Goal: Information Seeking & Learning: Learn about a topic

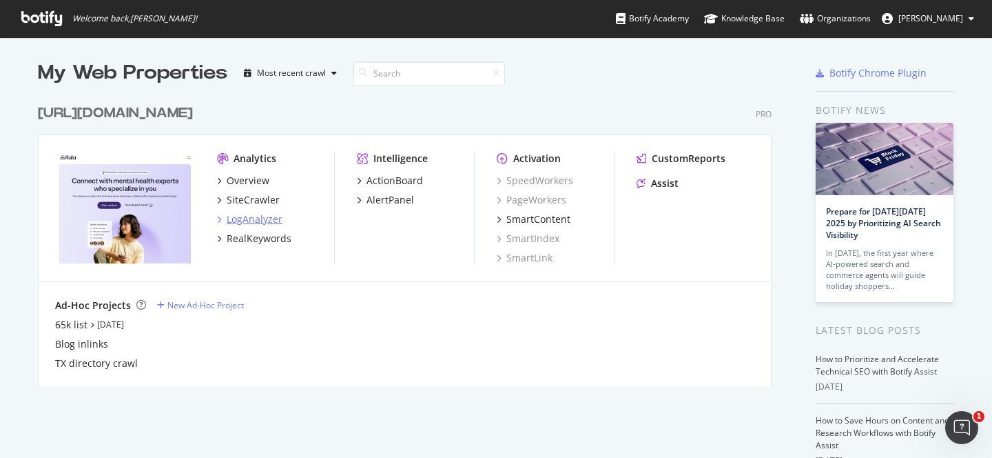
click at [251, 221] on div "LogAnalyzer" at bounding box center [255, 219] width 56 height 14
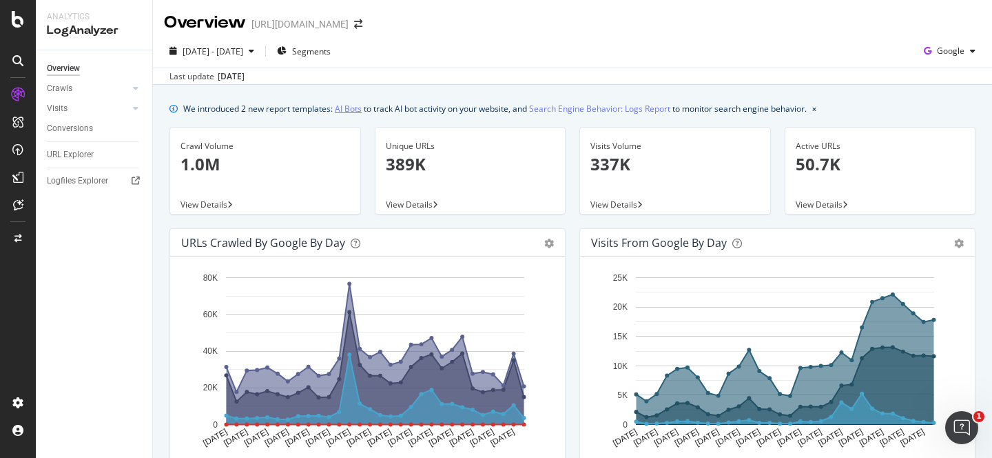
click at [345, 110] on link "AI Bots" at bounding box center [348, 108] width 27 height 14
